Goal: Task Accomplishment & Management: Manage account settings

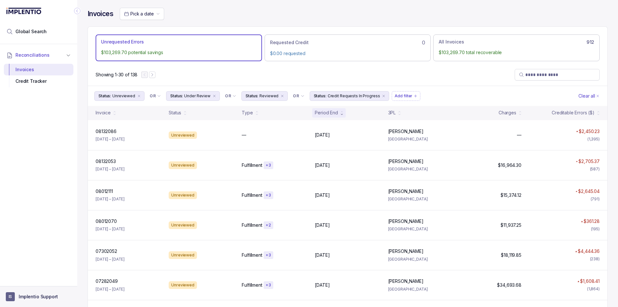
click at [39, 301] on button "IS Implentio Support" at bounding box center [39, 296] width 66 height 9
click at [28, 281] on p "Logout" at bounding box center [42, 283] width 53 height 6
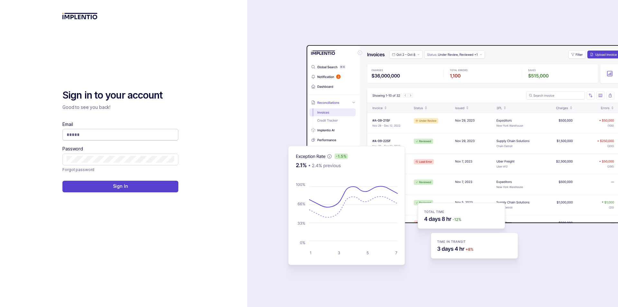
click at [119, 132] on input "Email" at bounding box center [121, 134] width 108 height 6
type input "**********"
